Goal: Task Accomplishment & Management: Use online tool/utility

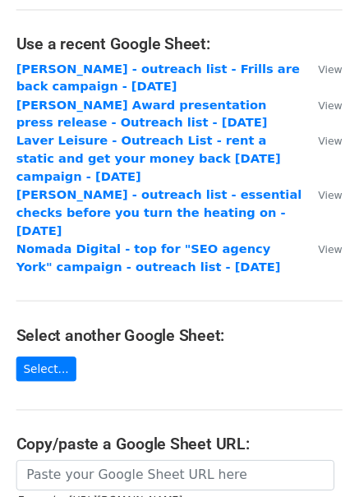
scroll to position [83, 0]
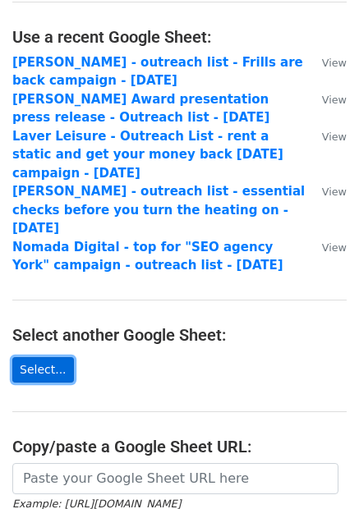
click at [38, 359] on link "Select..." at bounding box center [43, 369] width 62 height 25
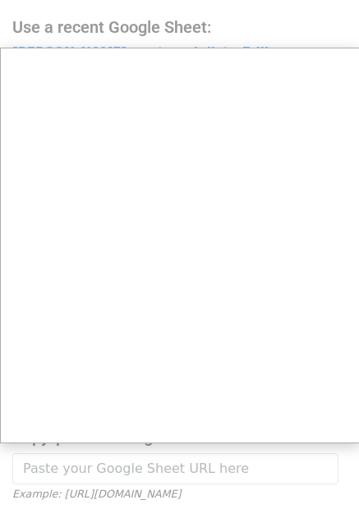
scroll to position [119, 0]
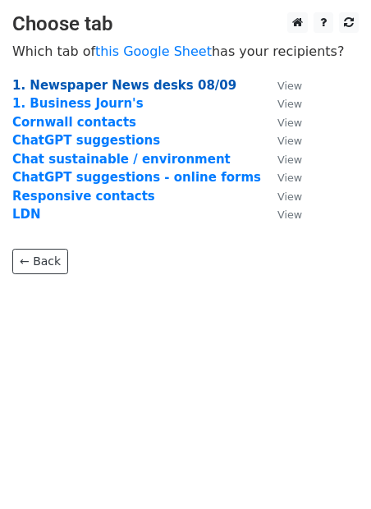
click at [133, 89] on strong "1. Newspaper News desks 08/09" at bounding box center [124, 85] width 224 height 15
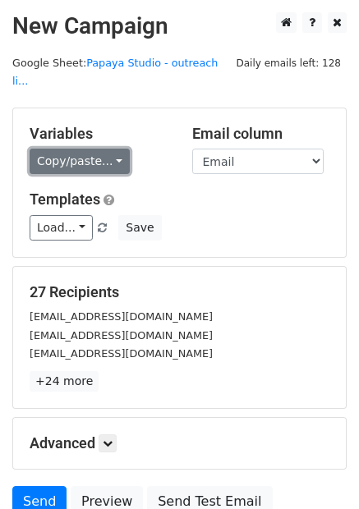
click at [89, 149] on link "Copy/paste..." at bounding box center [80, 161] width 100 height 25
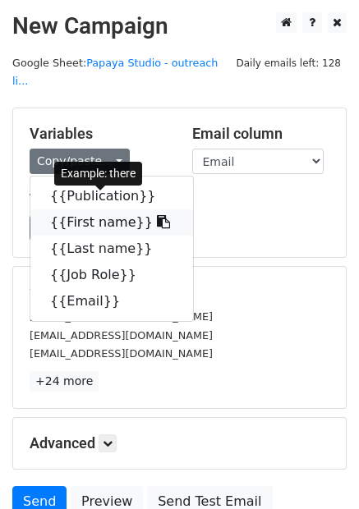
click at [106, 210] on link "{{First name}}" at bounding box center [111, 223] width 163 height 26
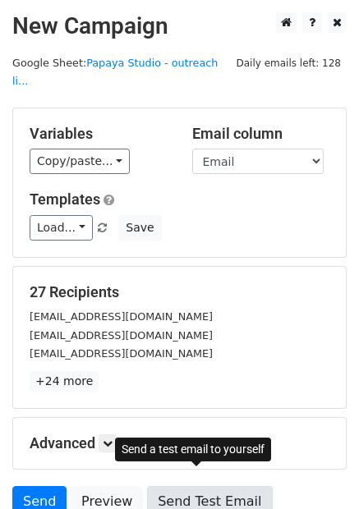
click at [196, 486] on link "Send Test Email" at bounding box center [209, 501] width 125 height 31
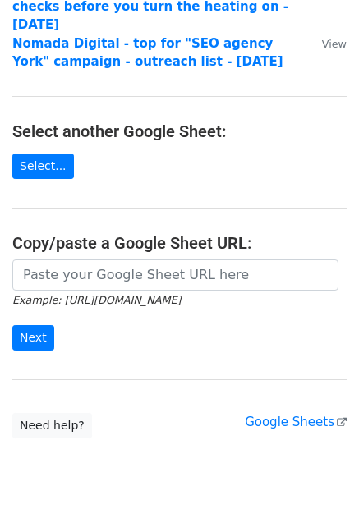
scroll to position [315, 0]
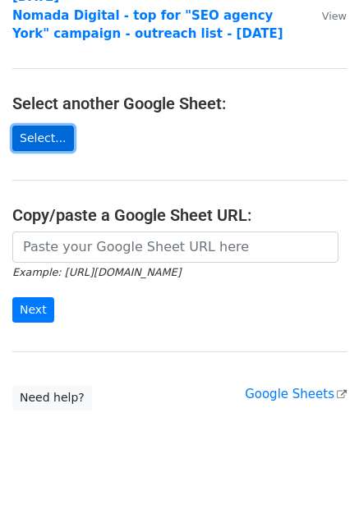
click at [56, 126] on link "Select..." at bounding box center [43, 138] width 62 height 25
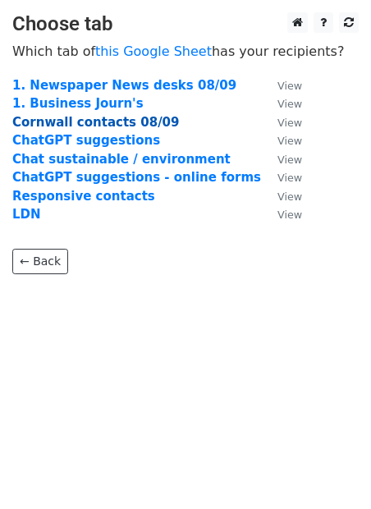
click at [90, 119] on strong "Cornwall contacts 08/09" at bounding box center [95, 122] width 167 height 15
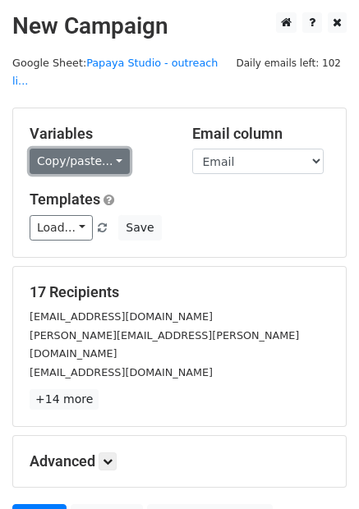
click at [108, 149] on link "Copy/paste..." at bounding box center [80, 161] width 100 height 25
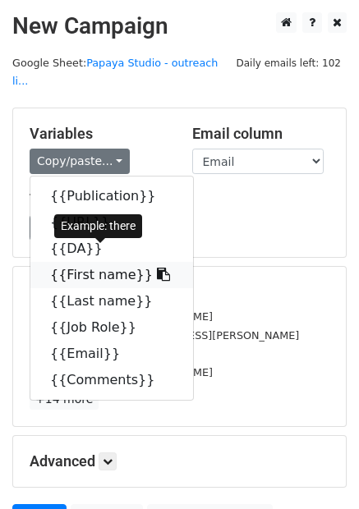
click at [96, 262] on link "{{First name}}" at bounding box center [111, 275] width 163 height 26
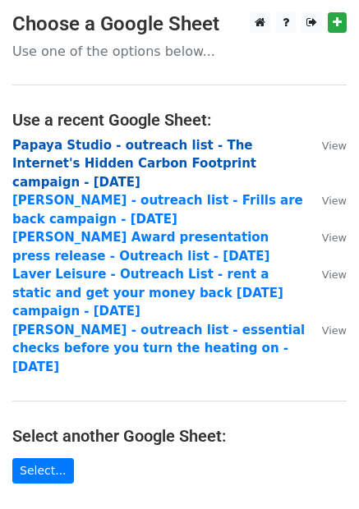
click at [146, 152] on strong "Papaya Studio - outreach list - The Internet's Hidden Carbon Footprint campaign…" at bounding box center [134, 164] width 244 height 52
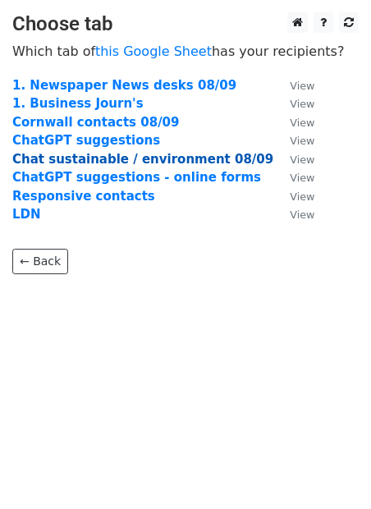
click at [92, 159] on strong "Chat sustainable / environment 08/09" at bounding box center [142, 159] width 261 height 15
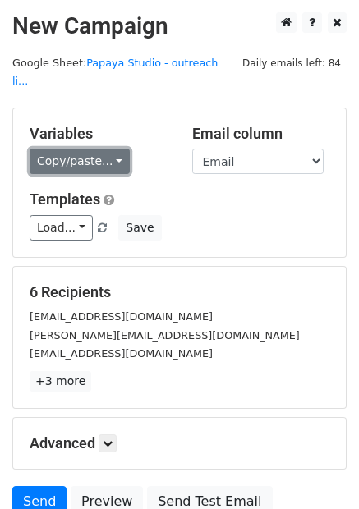
click at [69, 149] on link "Copy/paste..." at bounding box center [80, 161] width 100 height 25
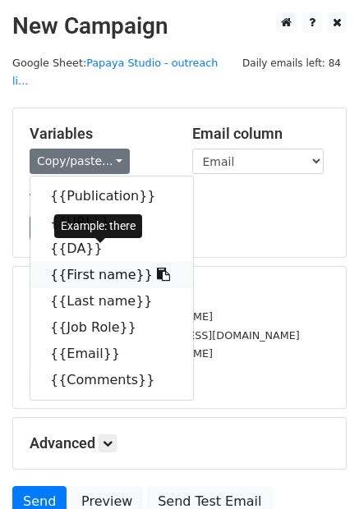
click at [82, 262] on link "{{First name}}" at bounding box center [111, 275] width 163 height 26
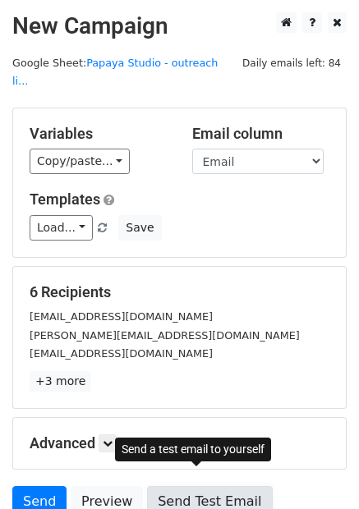
click at [214, 486] on link "Send Test Email" at bounding box center [209, 501] width 125 height 31
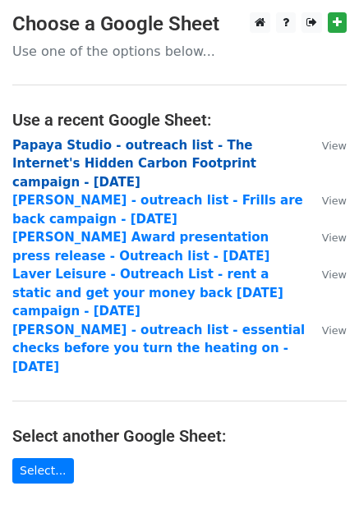
click at [141, 141] on strong "Papaya Studio - outreach list - The Internet's Hidden Carbon Footprint campaign…" at bounding box center [134, 164] width 244 height 52
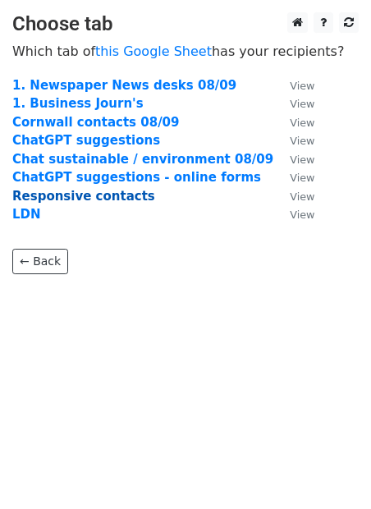
click at [94, 194] on strong "Responsive contacts" at bounding box center [83, 196] width 143 height 15
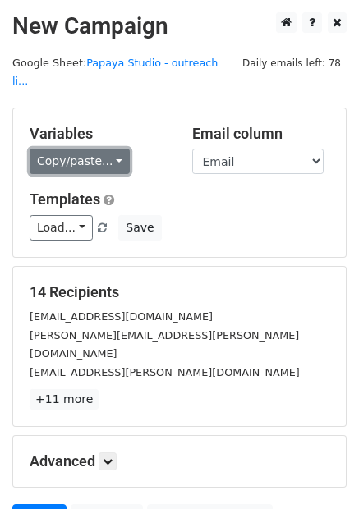
click at [65, 149] on link "Copy/paste..." at bounding box center [80, 161] width 100 height 25
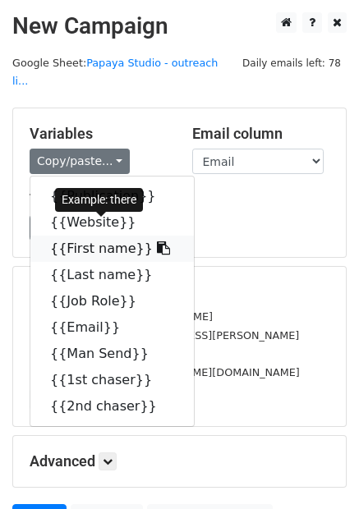
click at [84, 236] on link "{{First name}}" at bounding box center [112, 249] width 164 height 26
